Goal: Answer question/provide support: Share knowledge or assist other users

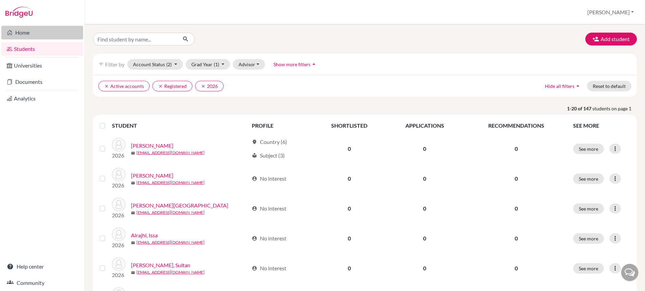
click at [24, 34] on link "Home" at bounding box center [42, 33] width 82 height 14
click at [241, 65] on button "Advisor" at bounding box center [249, 64] width 32 height 11
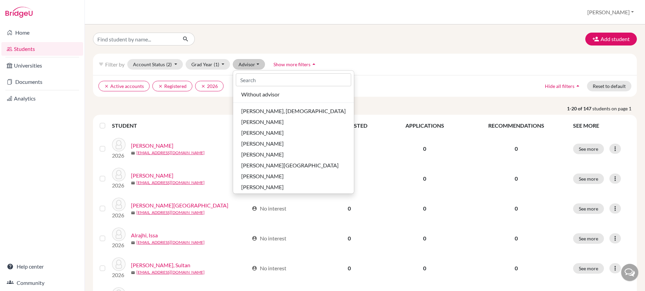
click at [108, 121] on label at bounding box center [108, 121] width 0 height 0
click at [0, 0] on input "checkbox" at bounding box center [0, 0] width 0 height 0
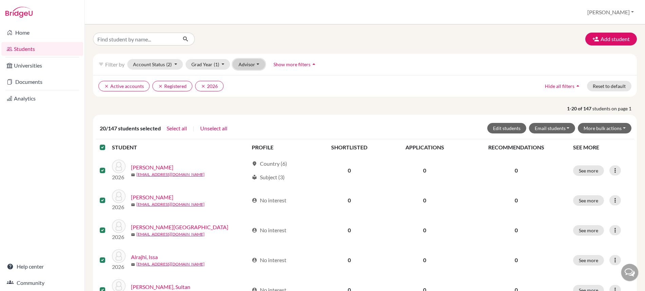
click at [252, 66] on button "Advisor" at bounding box center [249, 64] width 32 height 11
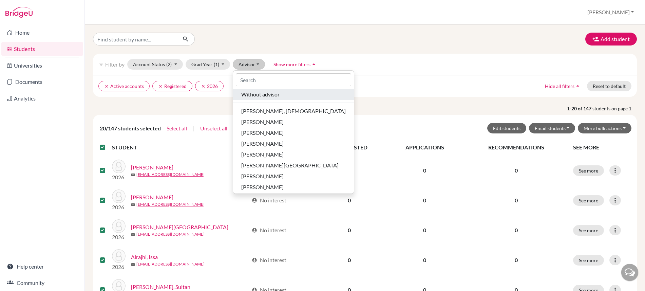
click at [252, 97] on span "Without advisor" at bounding box center [260, 94] width 38 height 8
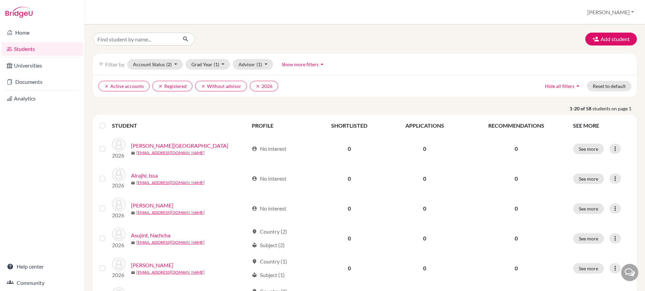
click at [108, 121] on label at bounding box center [108, 121] width 0 height 0
click at [0, 0] on input "checkbox" at bounding box center [0, 0] width 0 height 0
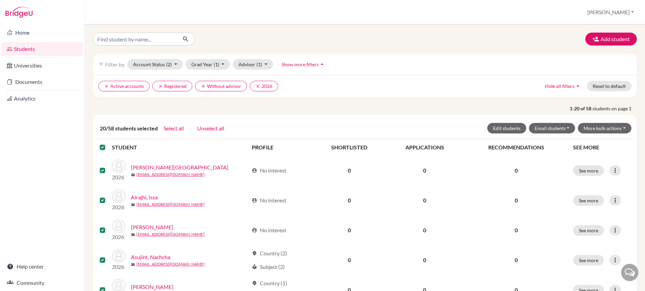
click at [108, 143] on label at bounding box center [108, 143] width 0 height 0
click at [0, 0] on input "checkbox" at bounding box center [0, 0] width 0 height 0
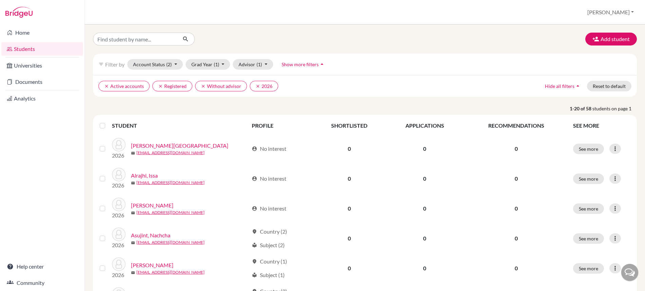
click at [24, 30] on link "Home" at bounding box center [42, 33] width 82 height 14
click at [19, 83] on link "Documents" at bounding box center [42, 82] width 82 height 14
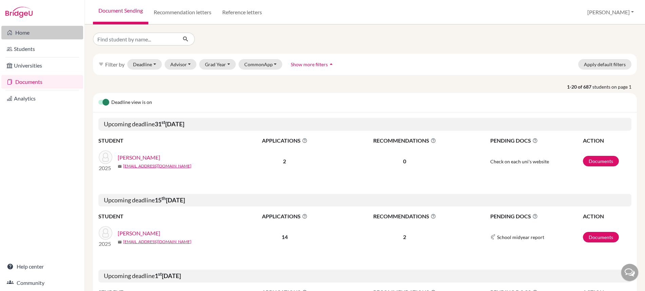
click at [24, 35] on link "Home" at bounding box center [42, 33] width 82 height 14
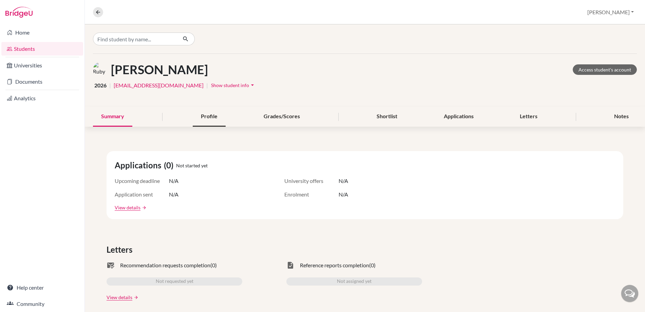
click at [205, 117] on div "Profile" at bounding box center [209, 117] width 33 height 20
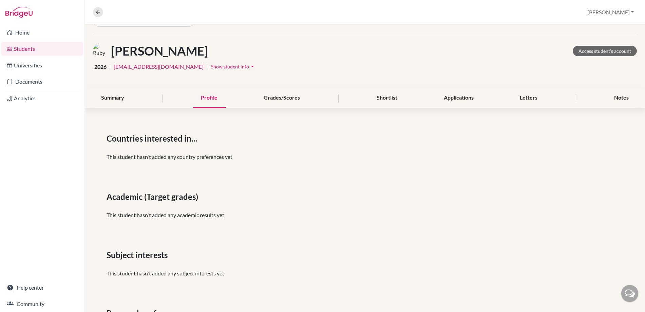
scroll to position [18, 0]
click at [378, 95] on div "Shortlist" at bounding box center [386, 99] width 37 height 20
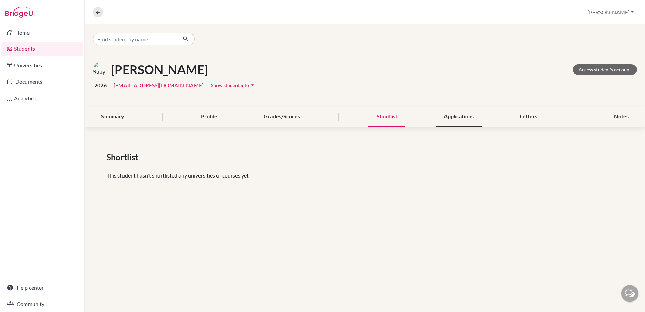
click at [456, 115] on div "Applications" at bounding box center [458, 117] width 46 height 20
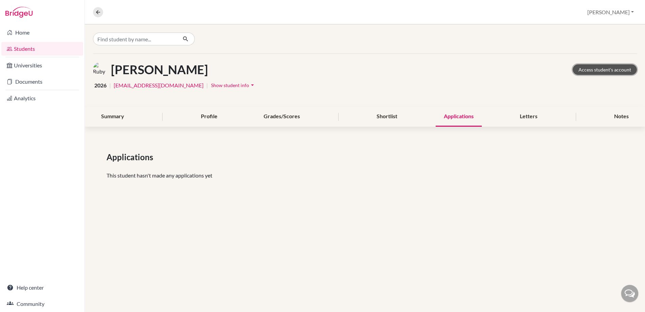
click at [600, 70] on link "Access student's account" at bounding box center [605, 69] width 64 height 11
